Goal: Check status: Check status

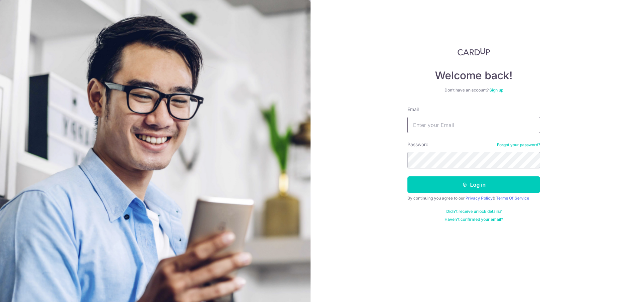
drag, startPoint x: 0, startPoint y: 0, endPoint x: 449, endPoint y: 123, distance: 465.7
click at [449, 122] on input "Email" at bounding box center [473, 125] width 133 height 17
type input "[EMAIL_ADDRESS][DOMAIN_NAME]"
click at [407, 176] on button "Log in" at bounding box center [473, 184] width 133 height 17
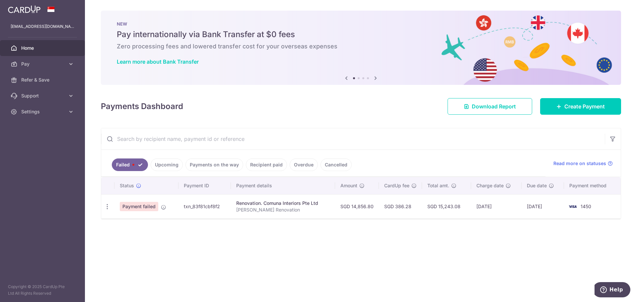
click at [154, 208] on span "Payment failed" at bounding box center [139, 206] width 38 height 9
click at [105, 207] on icon "button" at bounding box center [107, 206] width 7 height 7
click at [159, 206] on td "Payment failed" at bounding box center [146, 206] width 64 height 24
click at [142, 209] on span "Payment failed" at bounding box center [139, 206] width 38 height 9
click at [110, 206] on icon "button" at bounding box center [107, 206] width 7 height 7
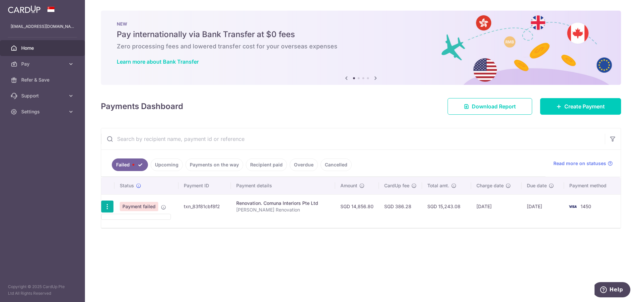
click at [159, 208] on td "Payment failed" at bounding box center [146, 206] width 64 height 24
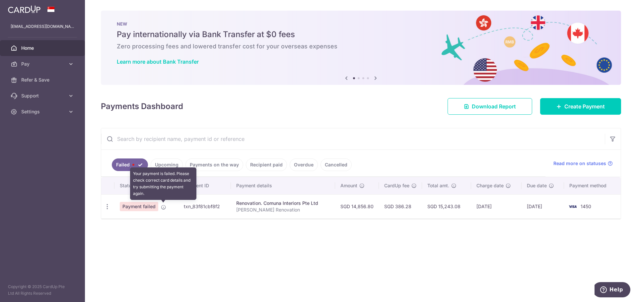
click at [163, 208] on icon at bounding box center [163, 207] width 5 height 5
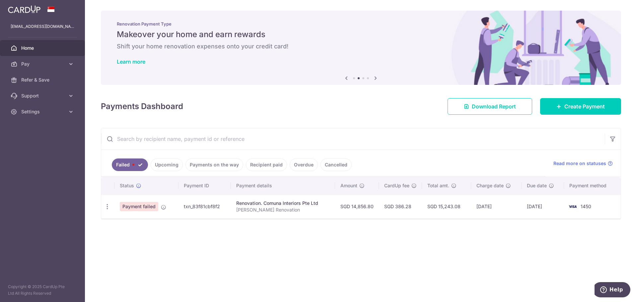
click at [146, 208] on span "Payment failed" at bounding box center [139, 206] width 38 height 9
click at [110, 212] on div at bounding box center [107, 207] width 12 height 12
click at [109, 207] on icon "button" at bounding box center [107, 206] width 7 height 7
click at [137, 163] on link "Failed" at bounding box center [130, 165] width 36 height 13
click at [164, 209] on icon at bounding box center [163, 207] width 5 height 5
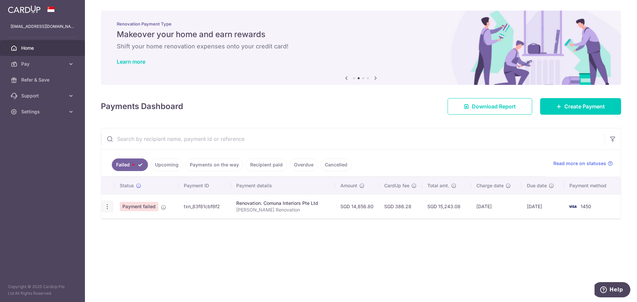
click at [109, 209] on icon "button" at bounding box center [107, 206] width 7 height 7
click at [108, 209] on icon "button" at bounding box center [107, 206] width 7 height 7
click at [169, 206] on td "Payment failed" at bounding box center [146, 206] width 64 height 24
click at [163, 210] on icon at bounding box center [163, 207] width 5 height 5
click at [164, 210] on icon at bounding box center [163, 207] width 5 height 5
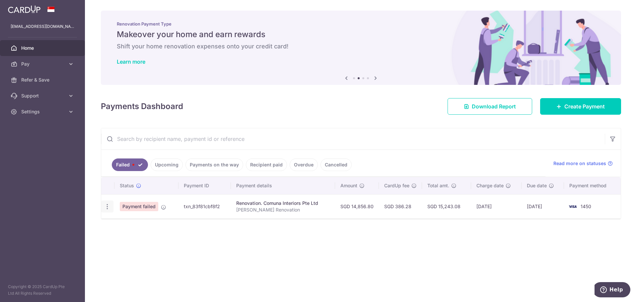
click at [111, 208] on div at bounding box center [107, 207] width 12 height 12
click at [104, 208] on icon "button" at bounding box center [107, 206] width 7 height 7
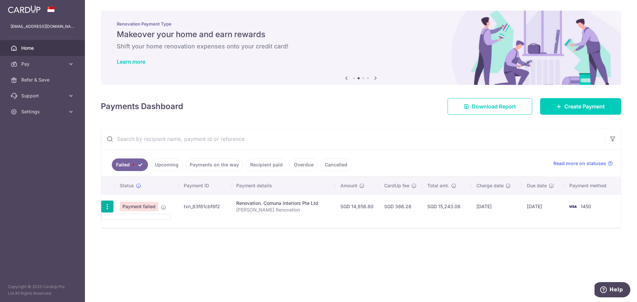
click at [104, 208] on icon "button" at bounding box center [107, 206] width 7 height 7
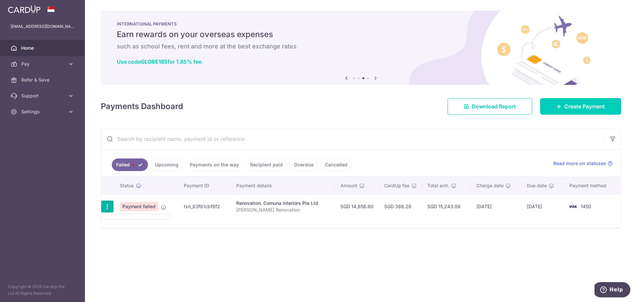
click at [104, 208] on icon "button" at bounding box center [107, 206] width 7 height 7
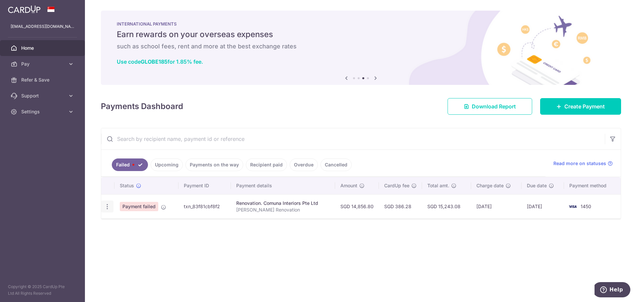
click at [113, 211] on div at bounding box center [107, 207] width 12 height 12
click at [568, 163] on span "Read more on statuses" at bounding box center [579, 163] width 53 height 7
click at [101, 207] on div at bounding box center [107, 207] width 12 height 12
click at [110, 206] on icon "button" at bounding box center [107, 206] width 7 height 7
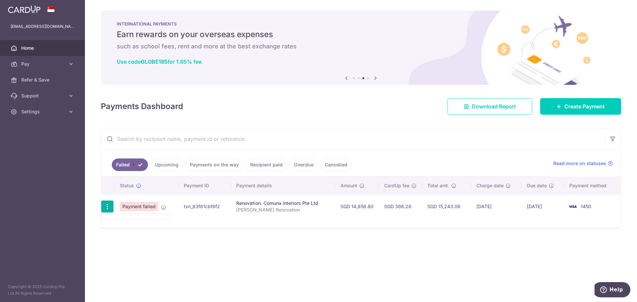
click at [110, 206] on icon "button" at bounding box center [107, 206] width 7 height 7
